Goal: Find contact information: Obtain details needed to contact an individual or organization

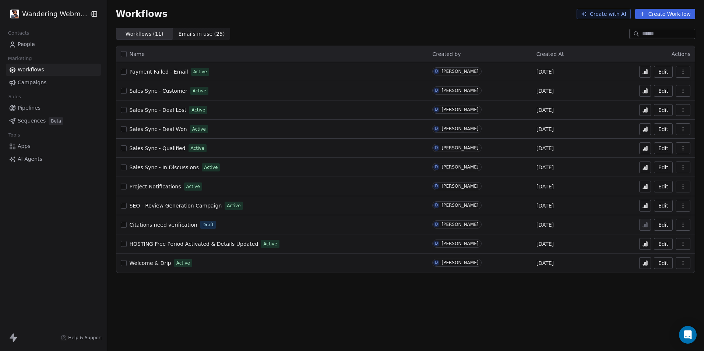
click at [16, 46] on icon at bounding box center [12, 44] width 7 height 7
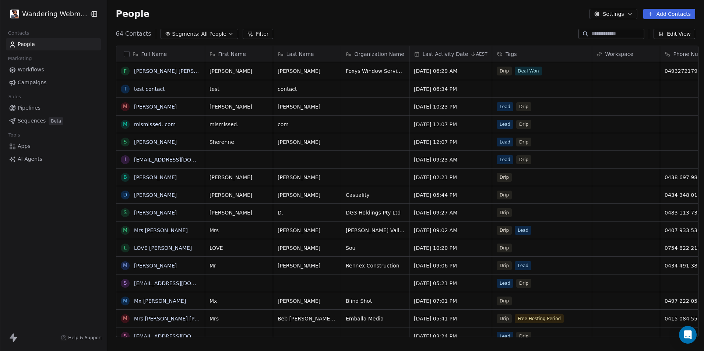
scroll to position [303, 595]
click at [138, 70] on link "[PERSON_NAME] [PERSON_NAME]" at bounding box center [177, 71] width 87 height 6
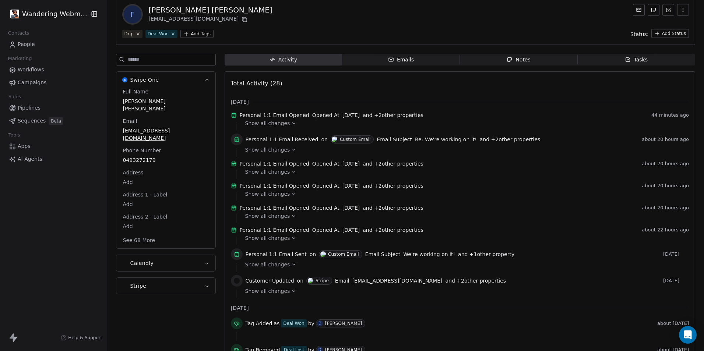
click at [170, 211] on html "Wandering Webmaster Contacts People Marketing Workflows Campaigns Sales Pipelin…" at bounding box center [352, 175] width 704 height 351
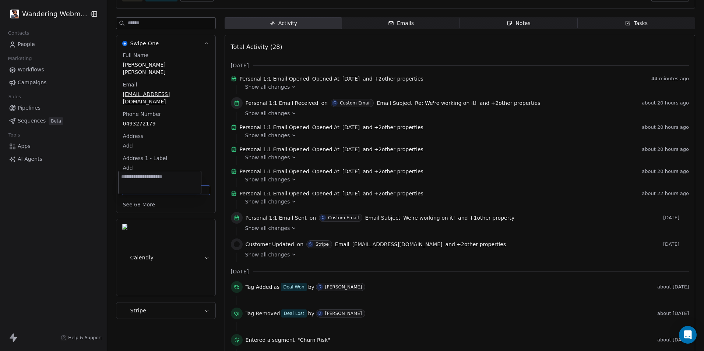
click at [216, 199] on html "Wandering Webmaster Contacts People Marketing Workflows Campaigns Sales Pipelin…" at bounding box center [352, 175] width 704 height 351
click at [138, 197] on button "See 68 More" at bounding box center [139, 203] width 41 height 13
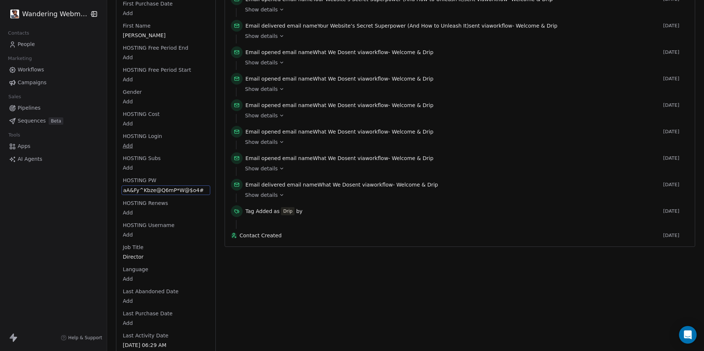
click at [155, 187] on span "aA&Fy^Kbze@Q6mP*W@$o4#" at bounding box center [165, 190] width 85 height 7
click at [155, 176] on textarea "**********" at bounding box center [160, 182] width 82 height 23
click at [266, 309] on html "Wandering Webmaster Contacts People Marketing Workflows Campaigns Sales Pipelin…" at bounding box center [352, 175] width 704 height 351
